Goal: Feedback & Contribution: Submit feedback/report problem

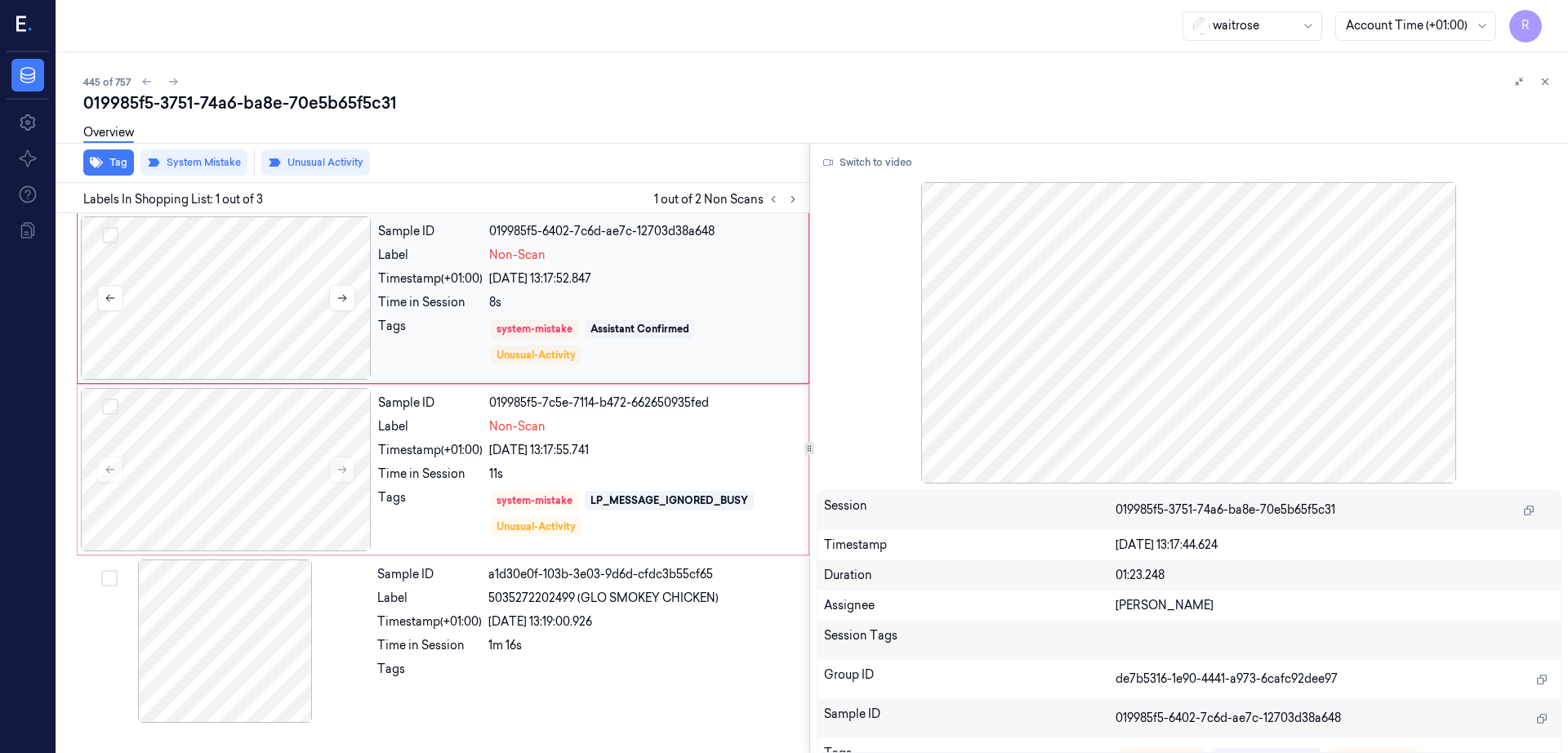
click at [219, 295] on div at bounding box center [226, 297] width 290 height 163
click at [269, 443] on div at bounding box center [226, 470] width 290 height 163
click at [340, 472] on icon at bounding box center [343, 470] width 12 height 12
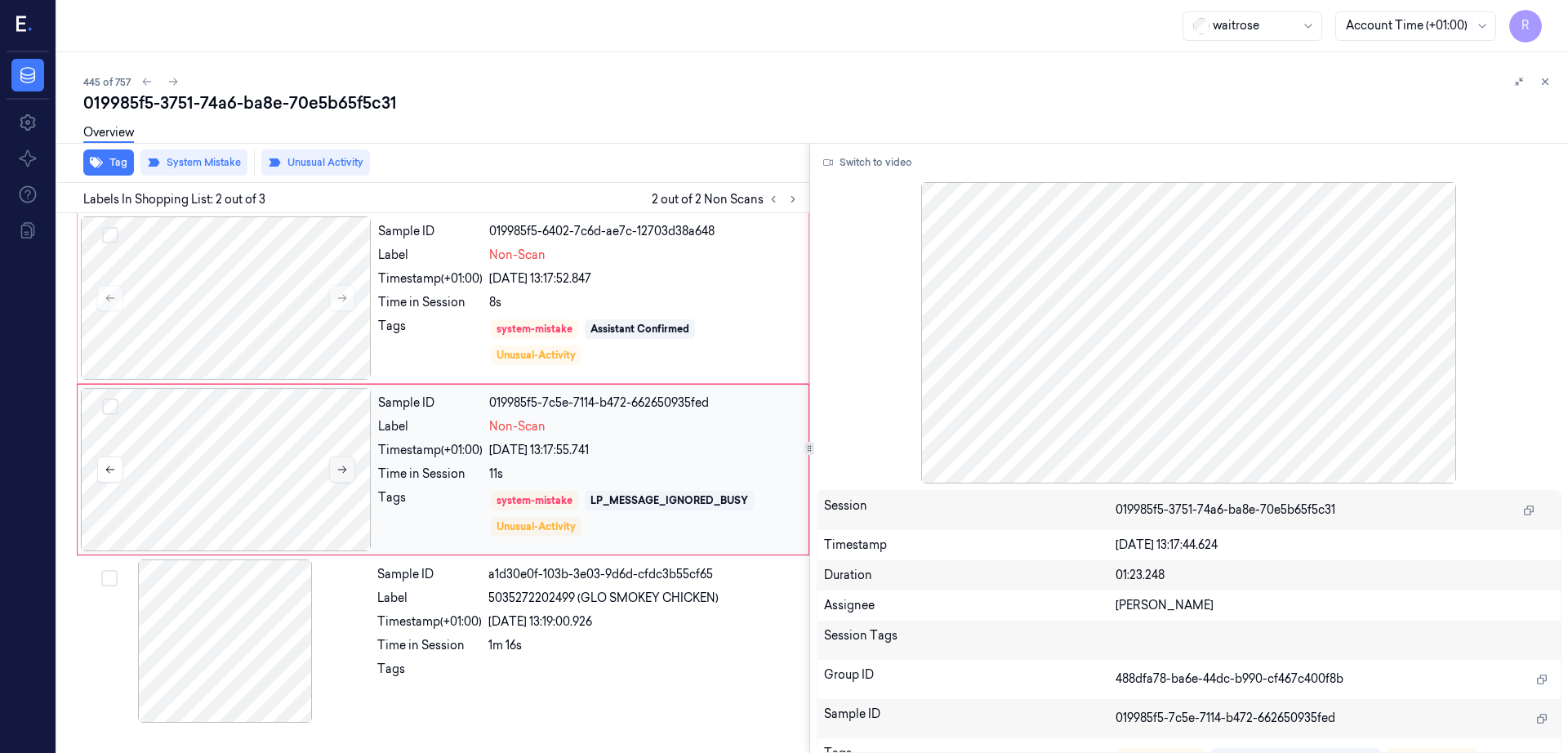
click at [340, 472] on icon at bounding box center [343, 470] width 12 height 12
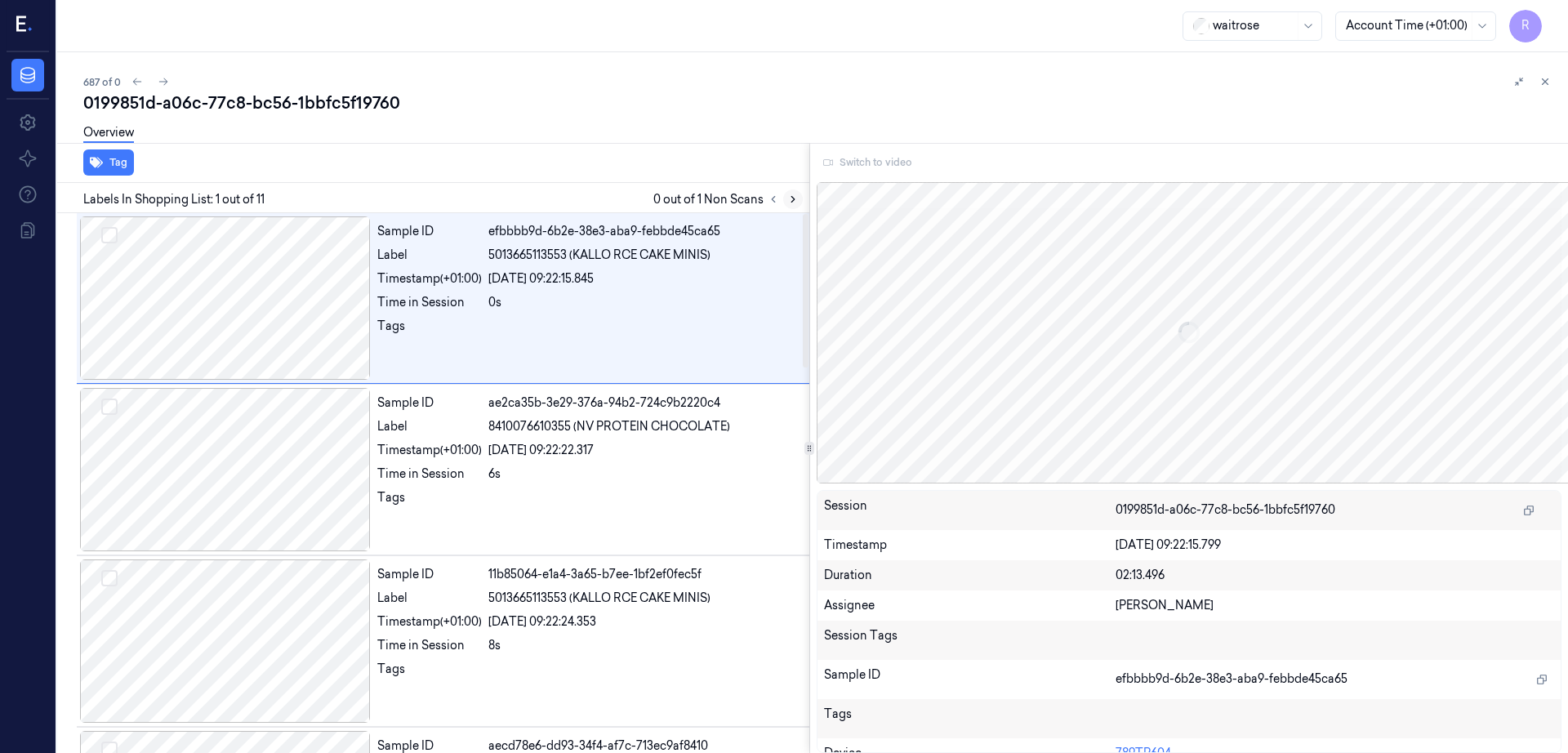
click at [802, 206] on button at bounding box center [793, 199] width 20 height 20
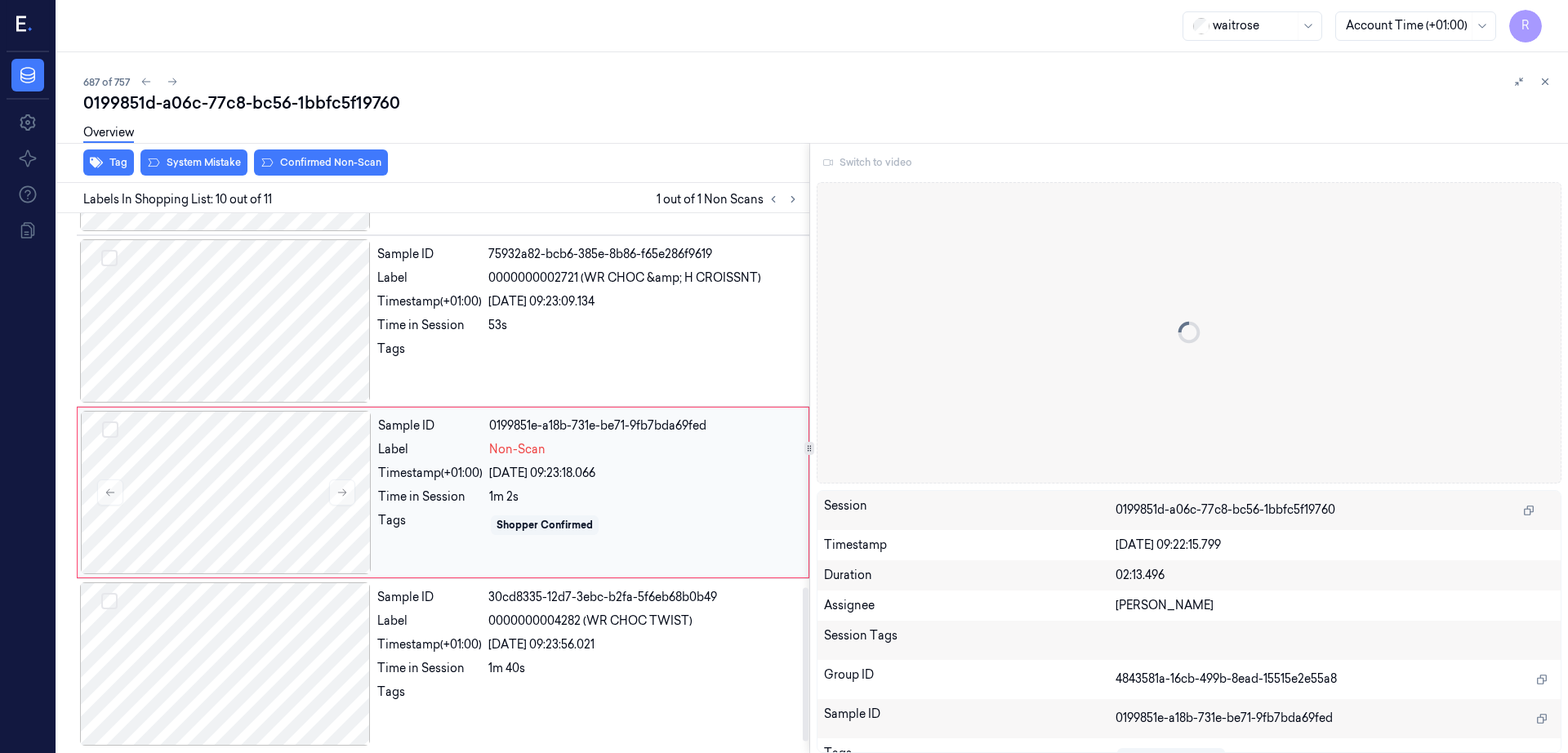
scroll to position [1351, 0]
click at [212, 480] on div at bounding box center [226, 489] width 290 height 163
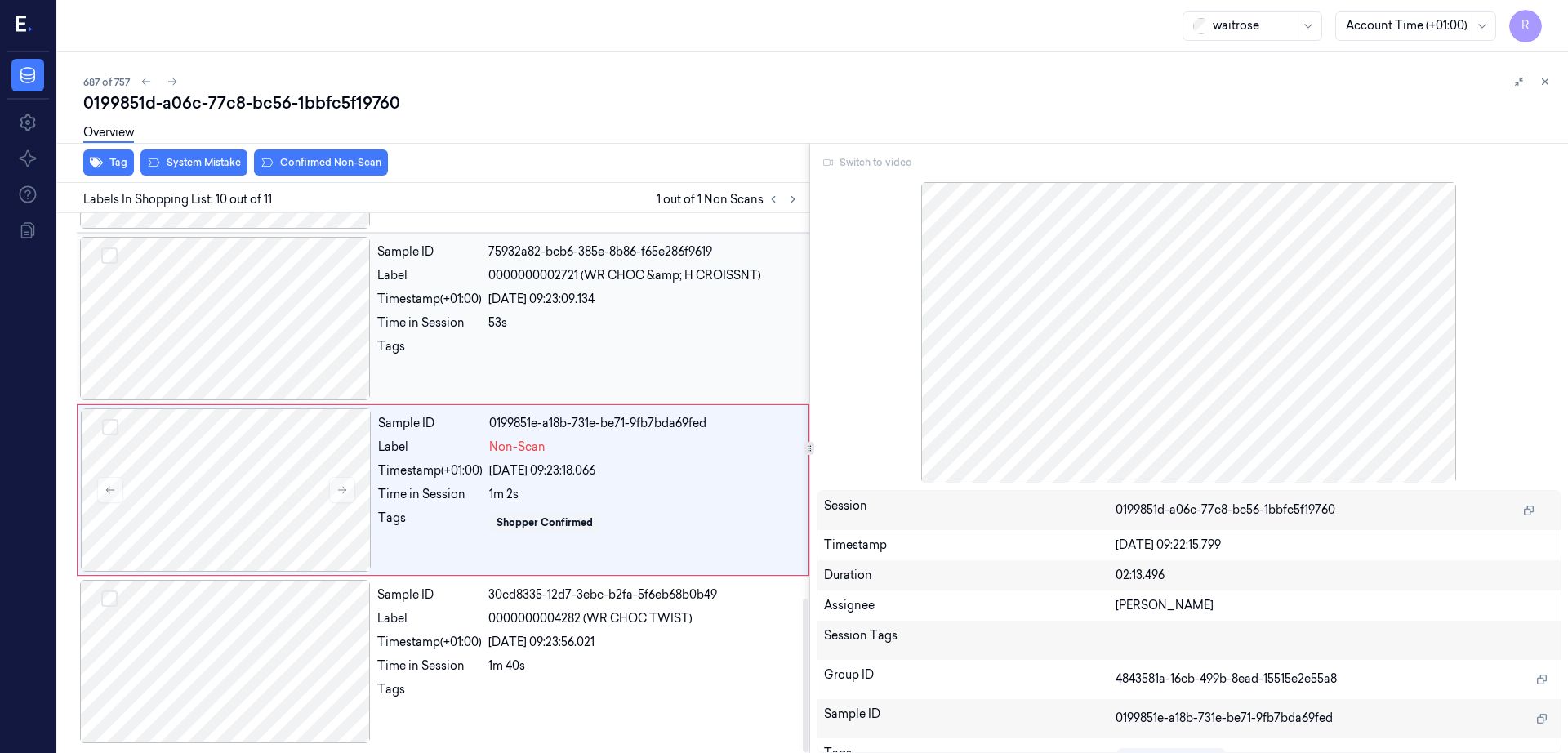
click at [290, 351] on div at bounding box center [225, 318] width 290 height 163
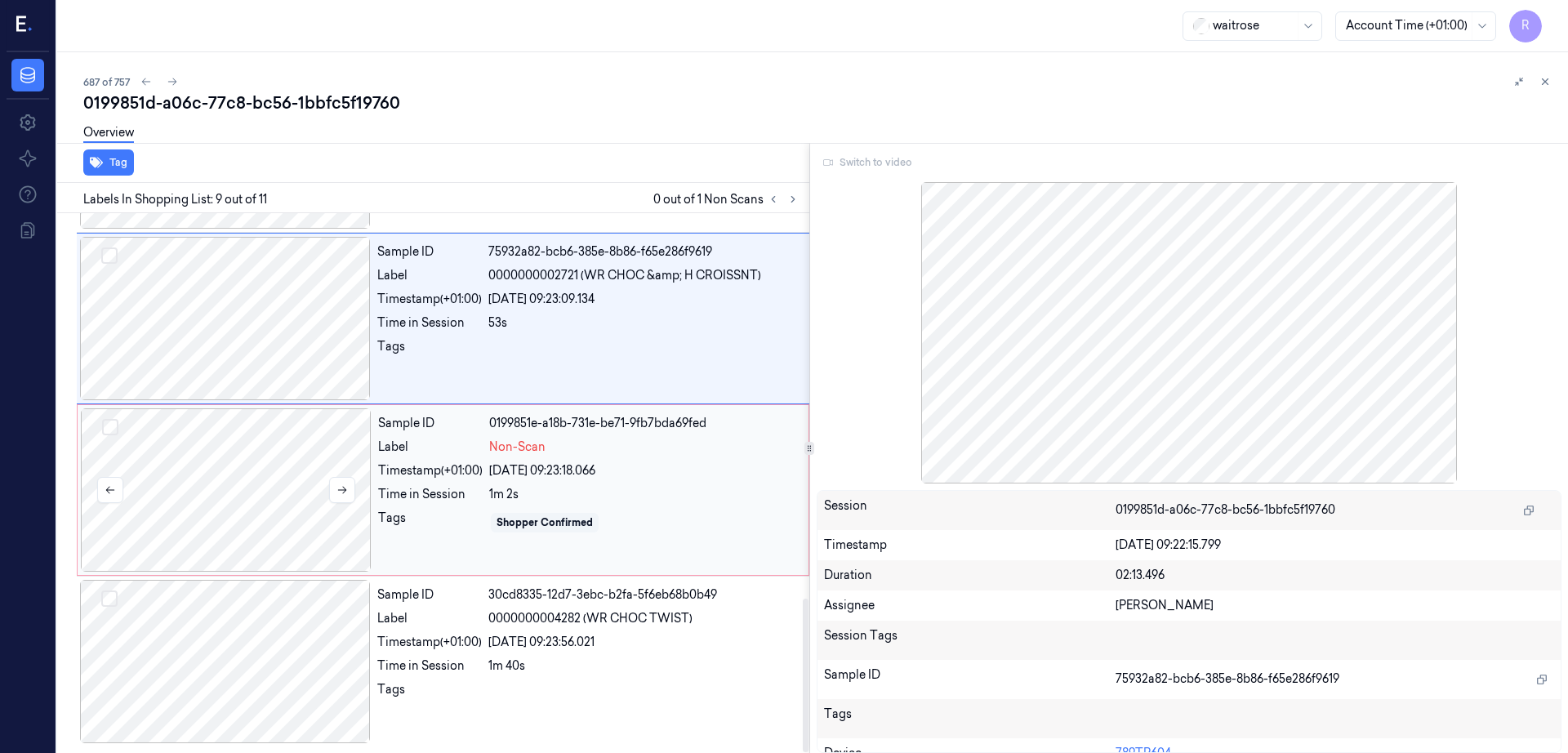
click at [243, 458] on div at bounding box center [226, 489] width 290 height 163
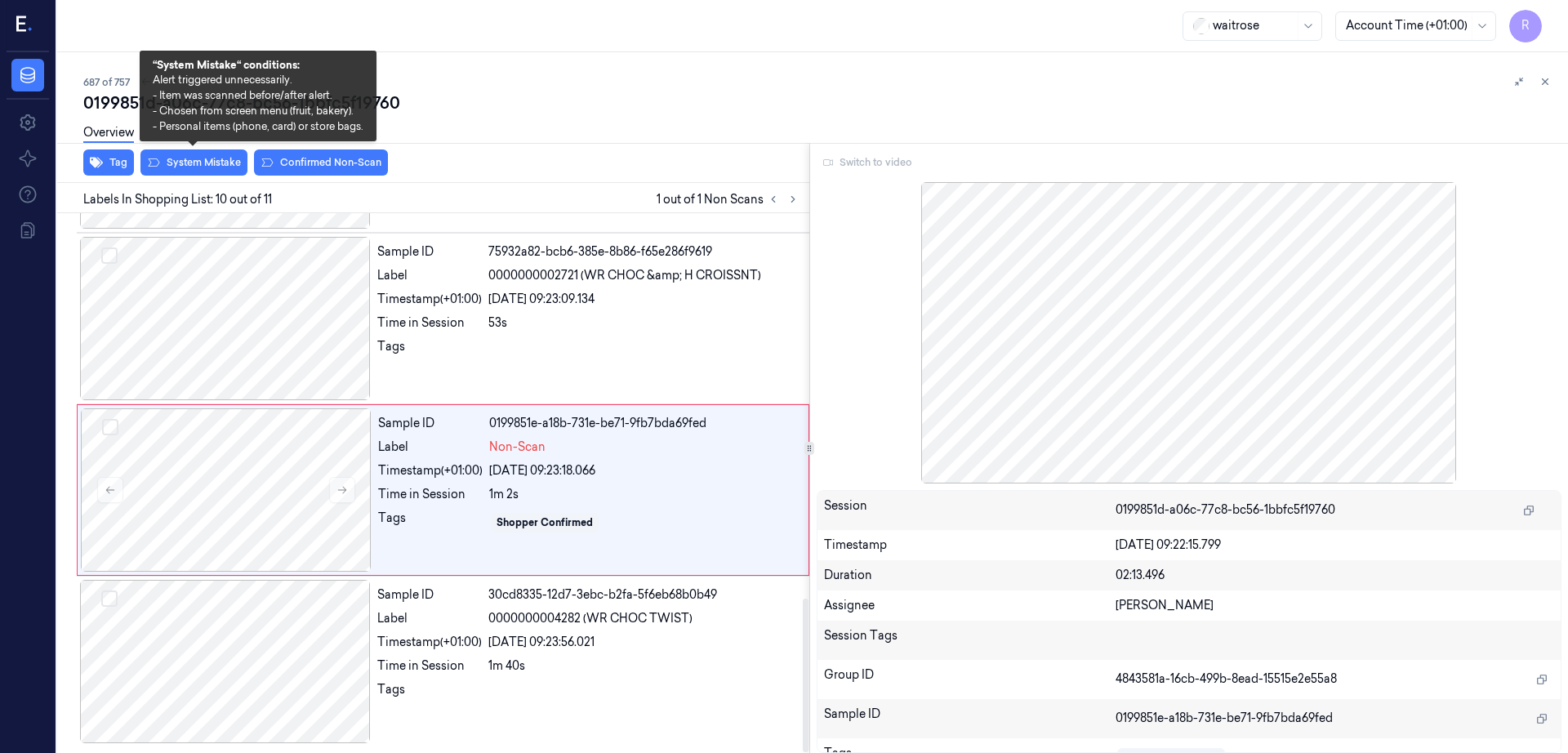
click at [179, 156] on div "Overview" at bounding box center [819, 135] width 1472 height 42
click at [185, 169] on button "System Mistake" at bounding box center [194, 162] width 107 height 26
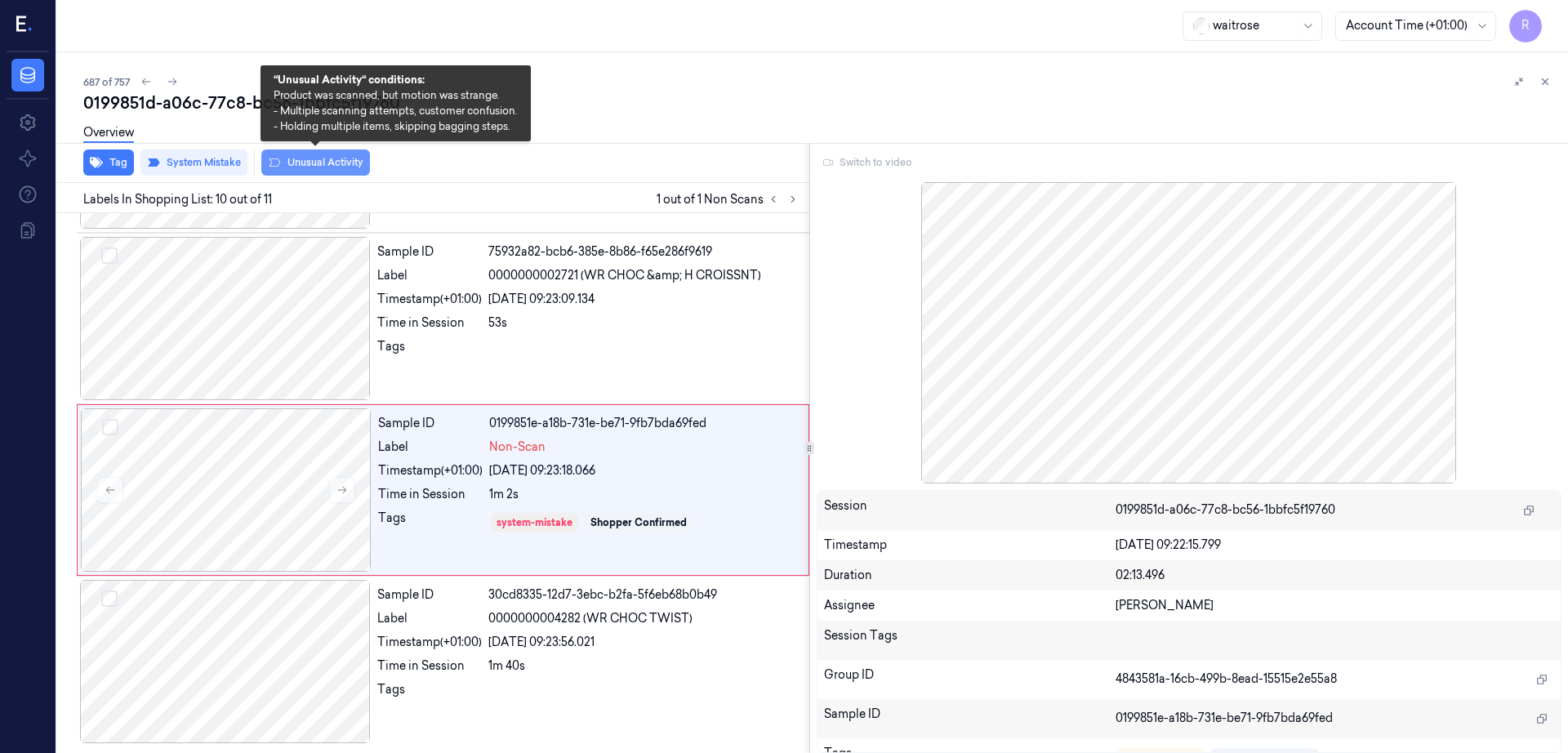
click at [339, 169] on button "Unusual Activity" at bounding box center [316, 162] width 109 height 26
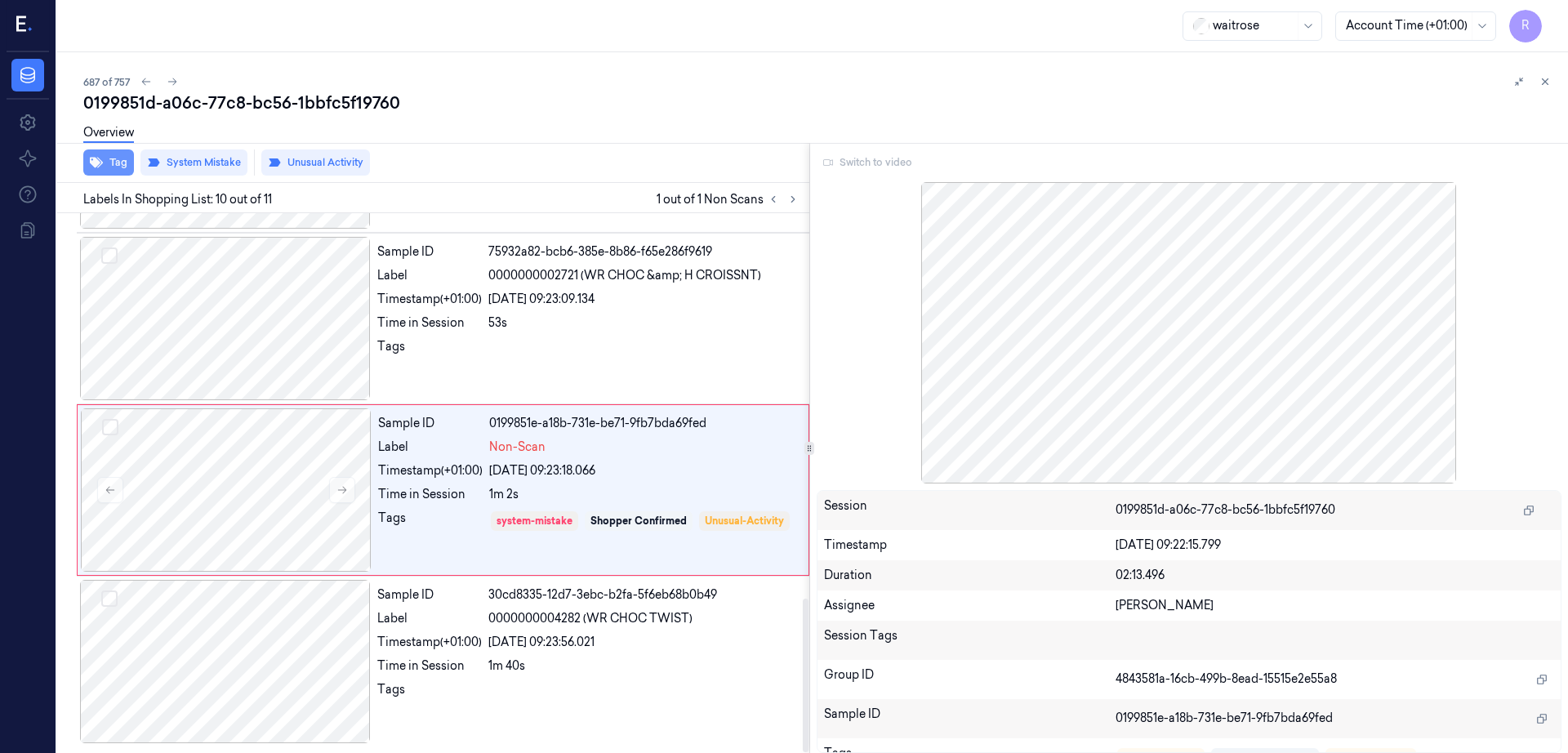
click at [106, 161] on button "Tag" at bounding box center [108, 162] width 51 height 26
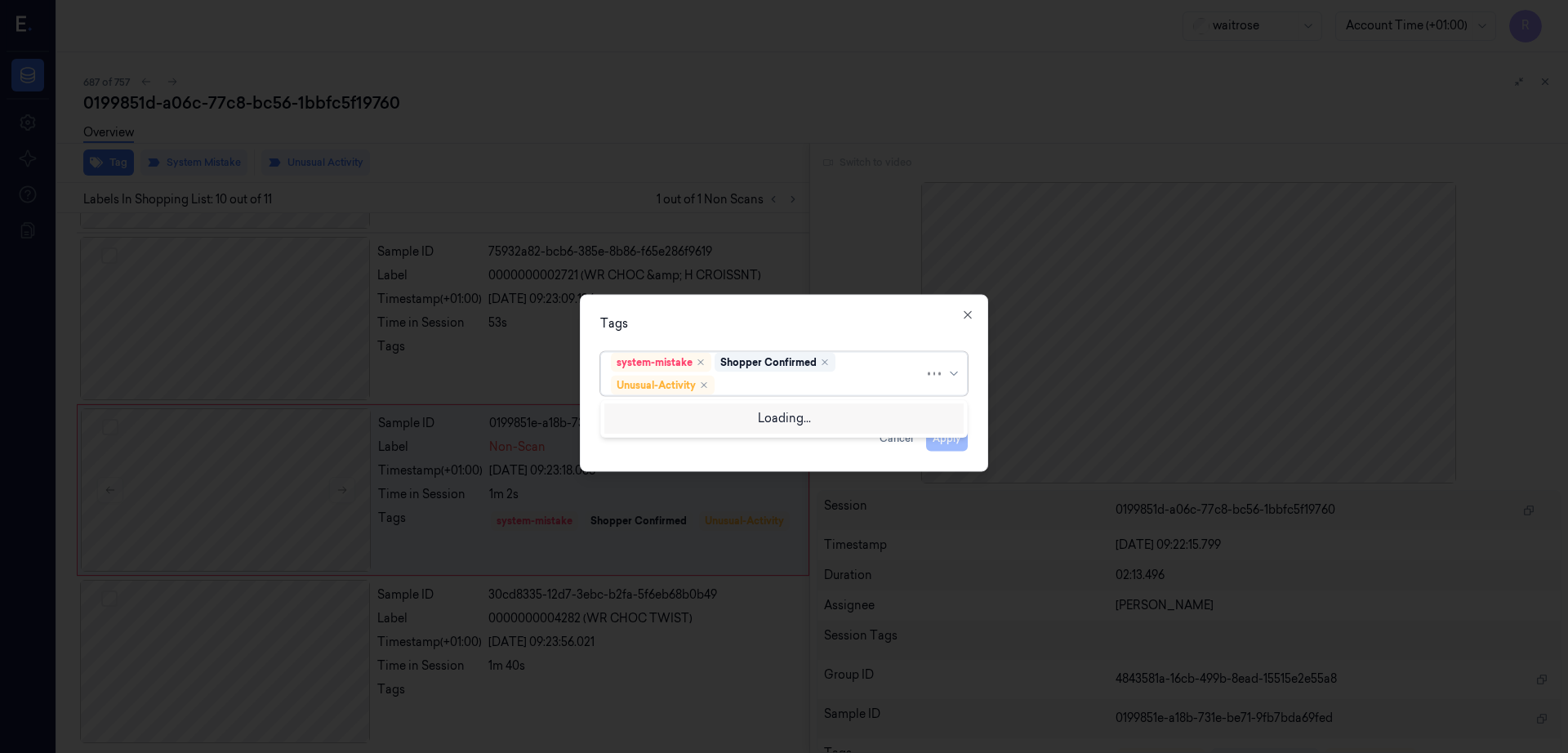
click at [748, 387] on div at bounding box center [821, 384] width 207 height 17
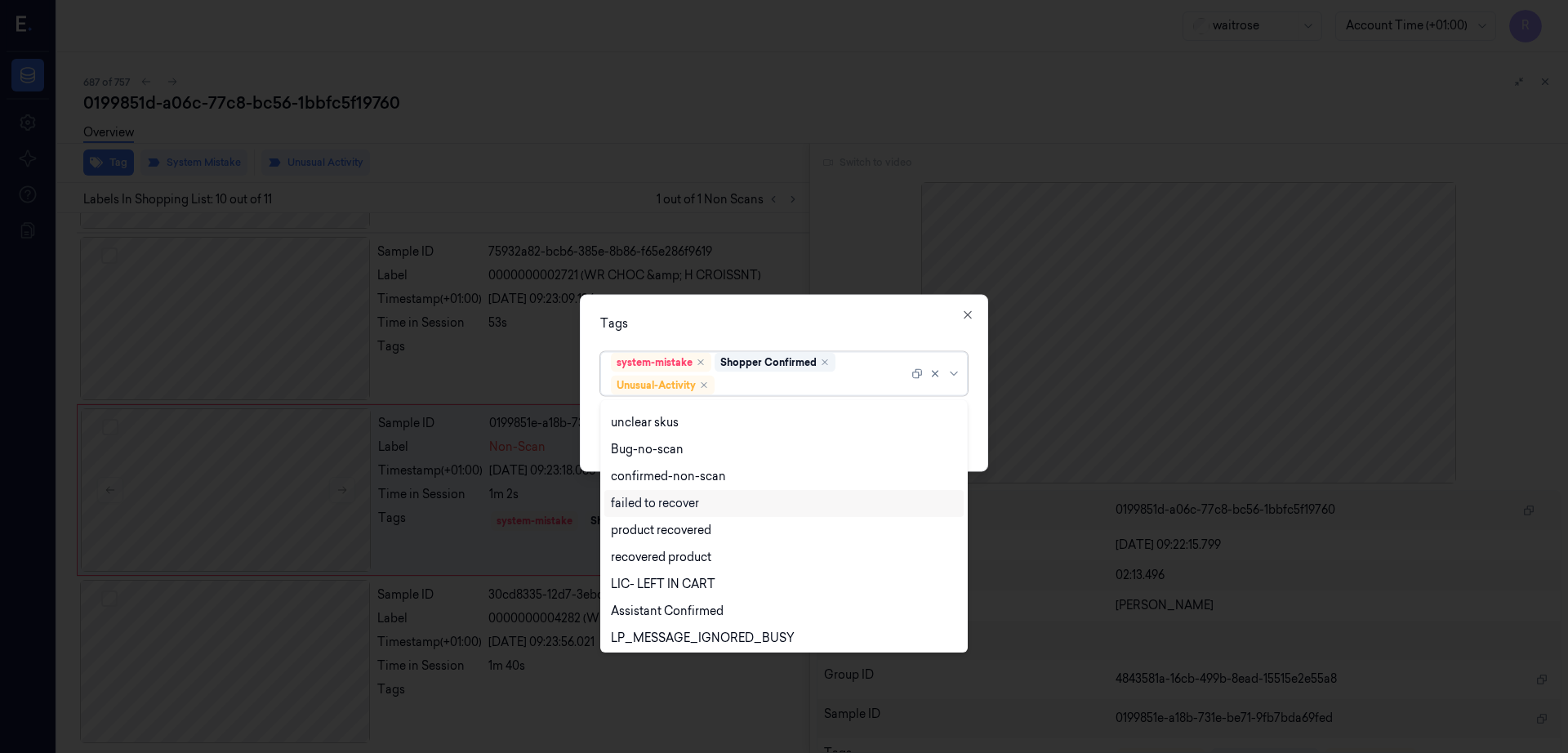
scroll to position [213, 0]
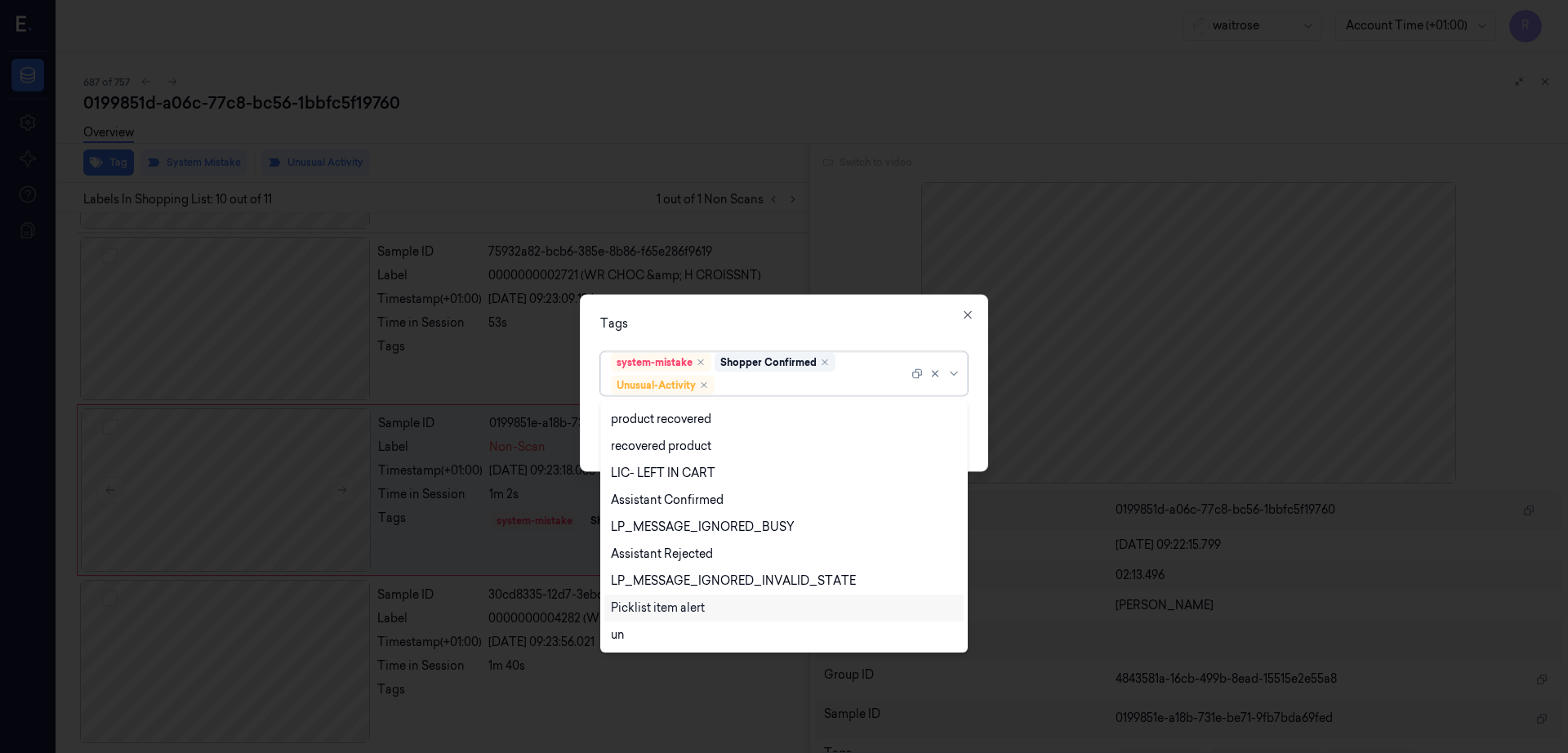
click at [652, 602] on div "Picklist item alert" at bounding box center [658, 607] width 94 height 17
click at [745, 307] on div "Tags option Picklist item alert, selected. 20 results available. Use Up and Dow…" at bounding box center [784, 383] width 408 height 177
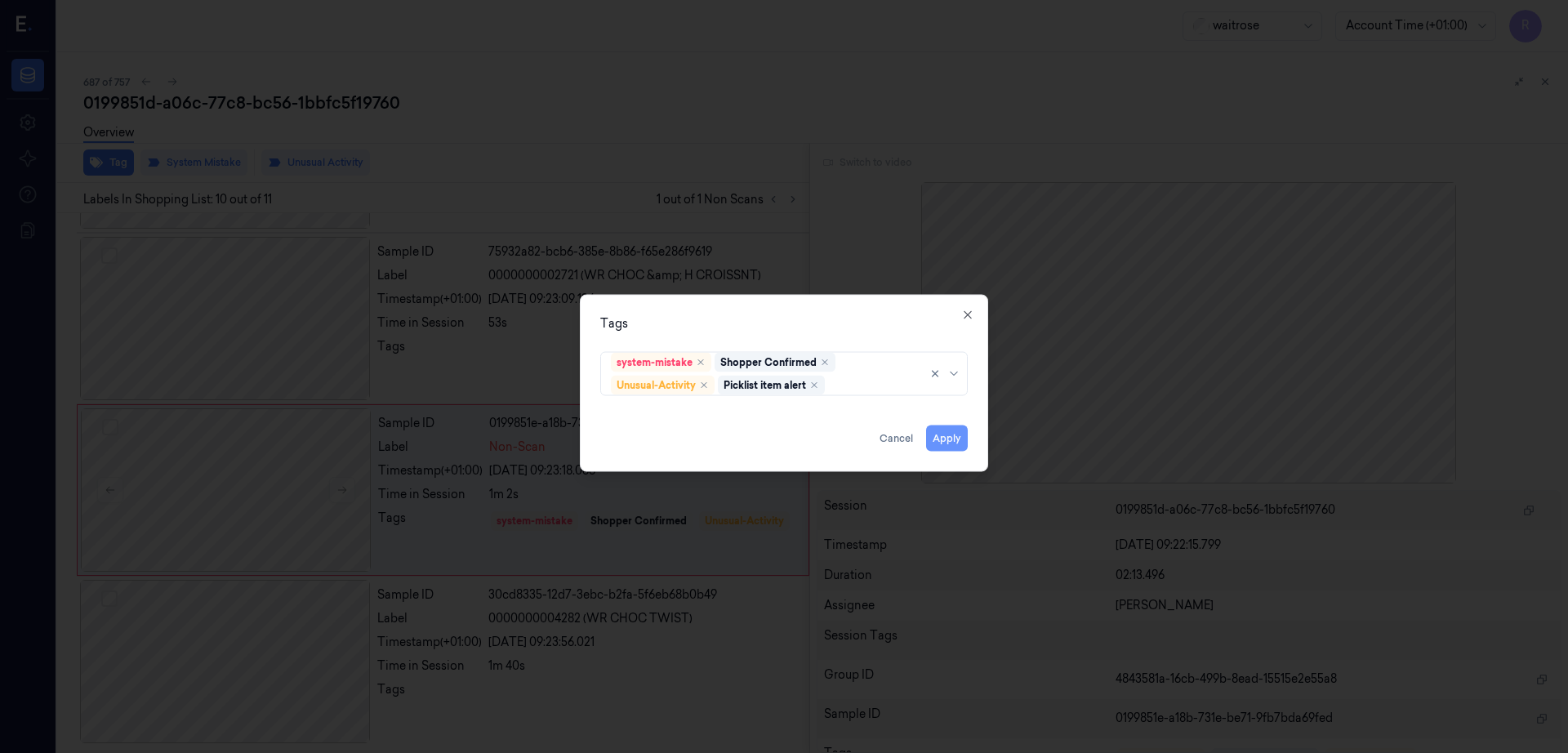
click at [943, 441] on button "Apply" at bounding box center [947, 439] width 42 height 26
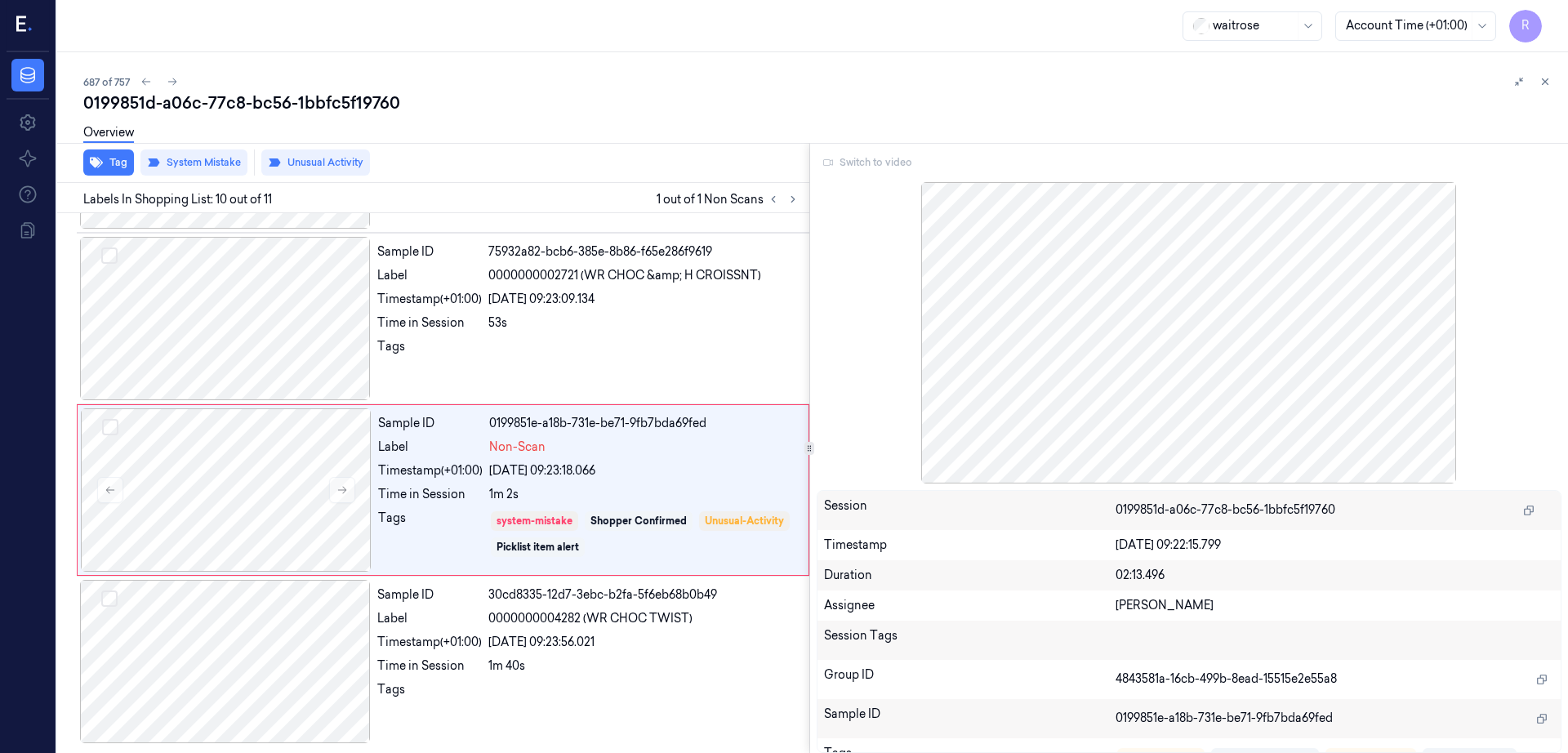
click at [293, 99] on div "0199851d-a06c-77c8-bc56-1bbfc5f19760" at bounding box center [819, 102] width 1472 height 23
copy div "1bbfc5f19760"
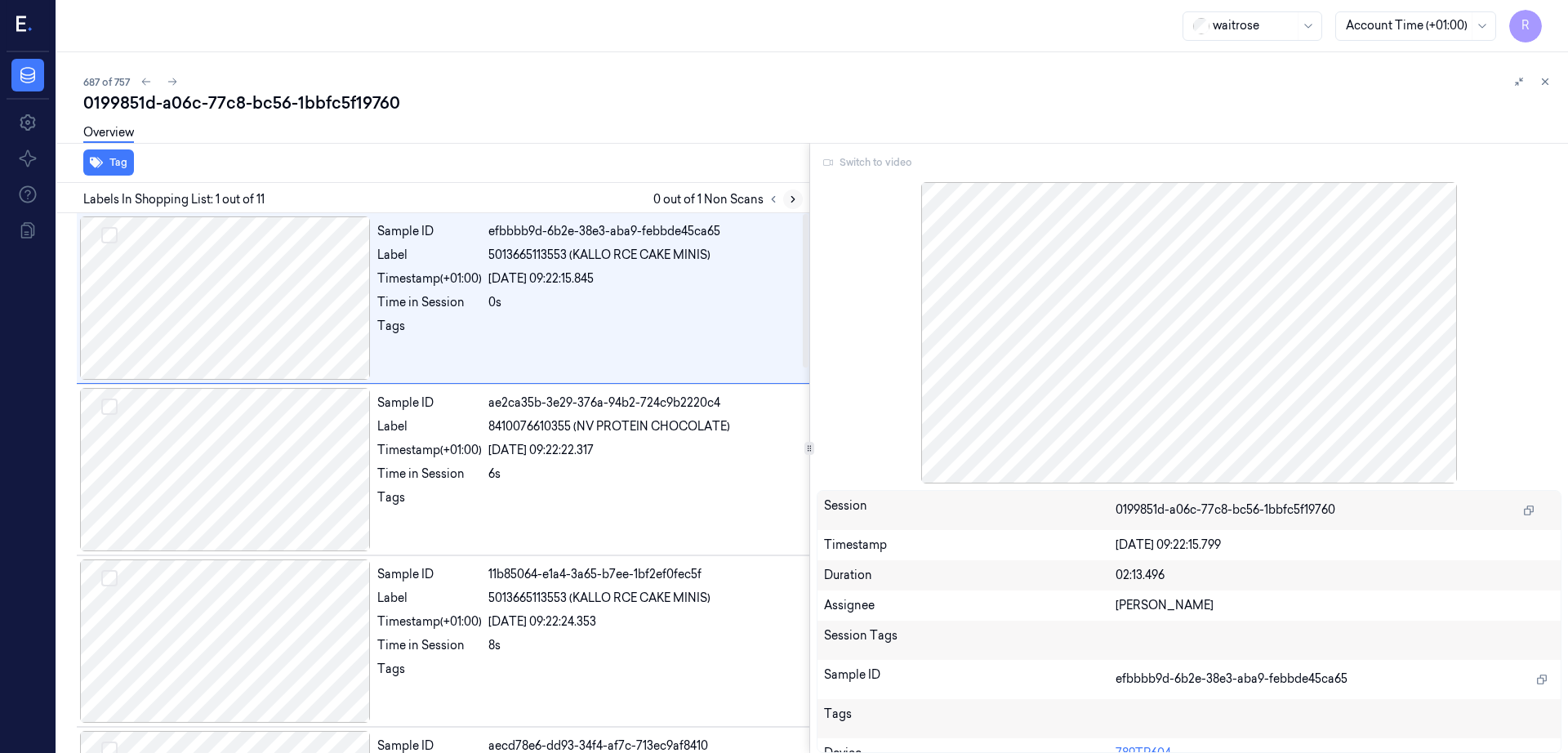
click at [798, 198] on icon at bounding box center [793, 199] width 12 height 12
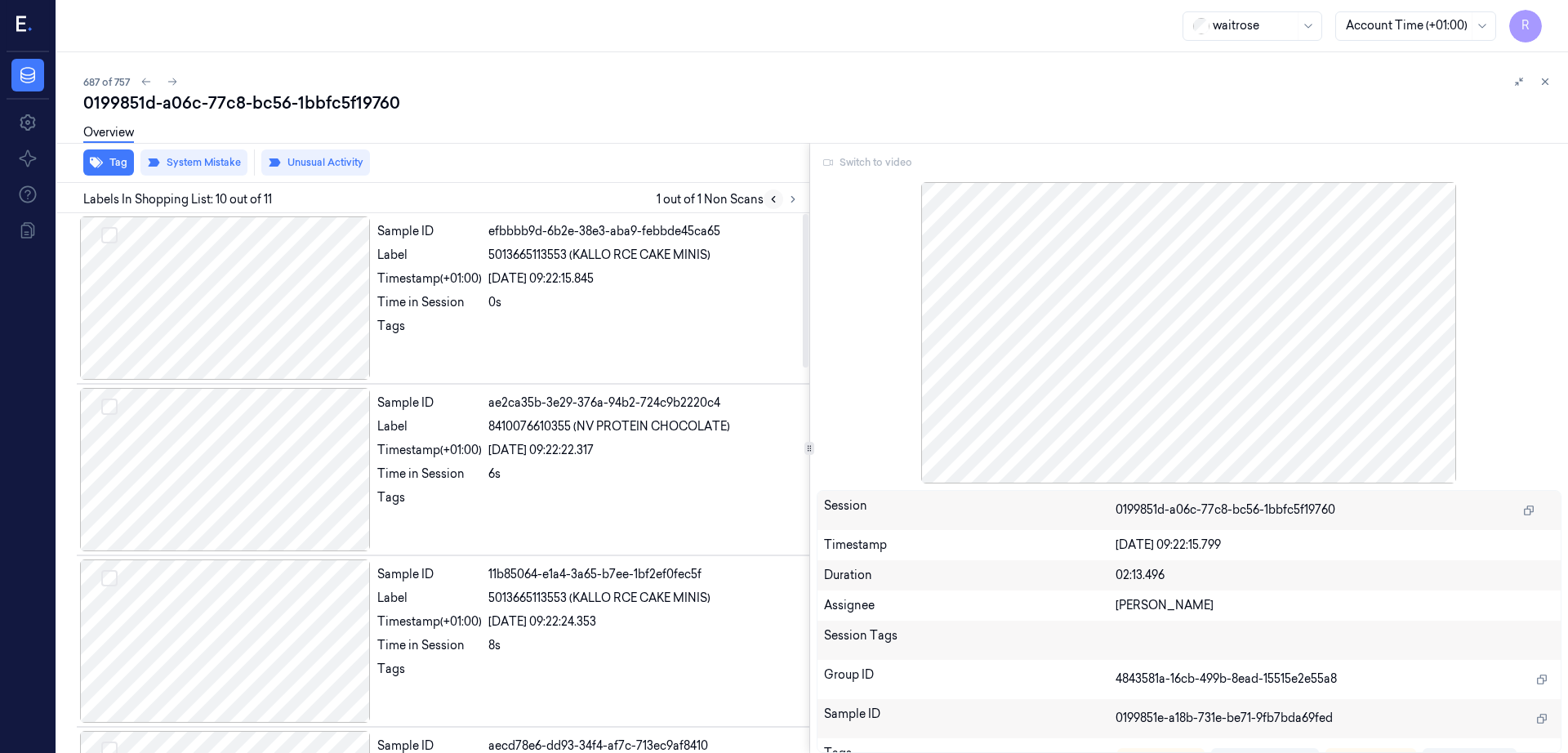
click at [779, 198] on icon at bounding box center [774, 199] width 12 height 12
click at [150, 78] on icon at bounding box center [147, 82] width 12 height 12
